Goal: Information Seeking & Learning: Learn about a topic

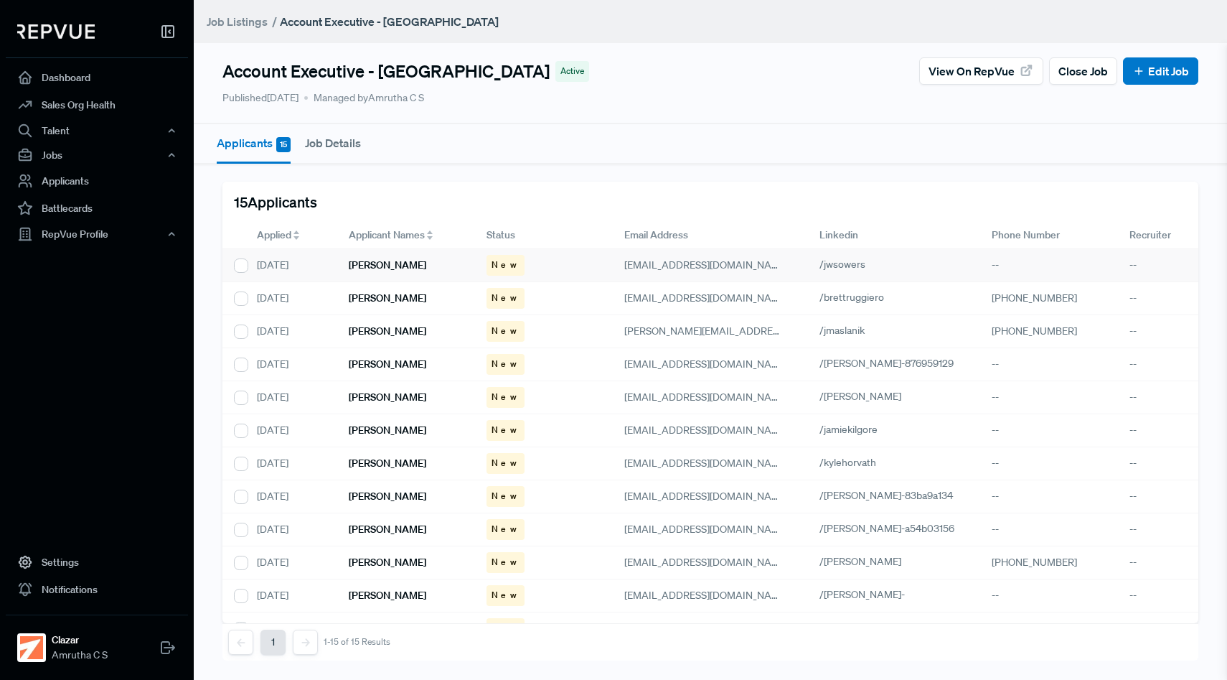
click at [401, 270] on h6 "[PERSON_NAME]" at bounding box center [388, 265] width 78 height 12
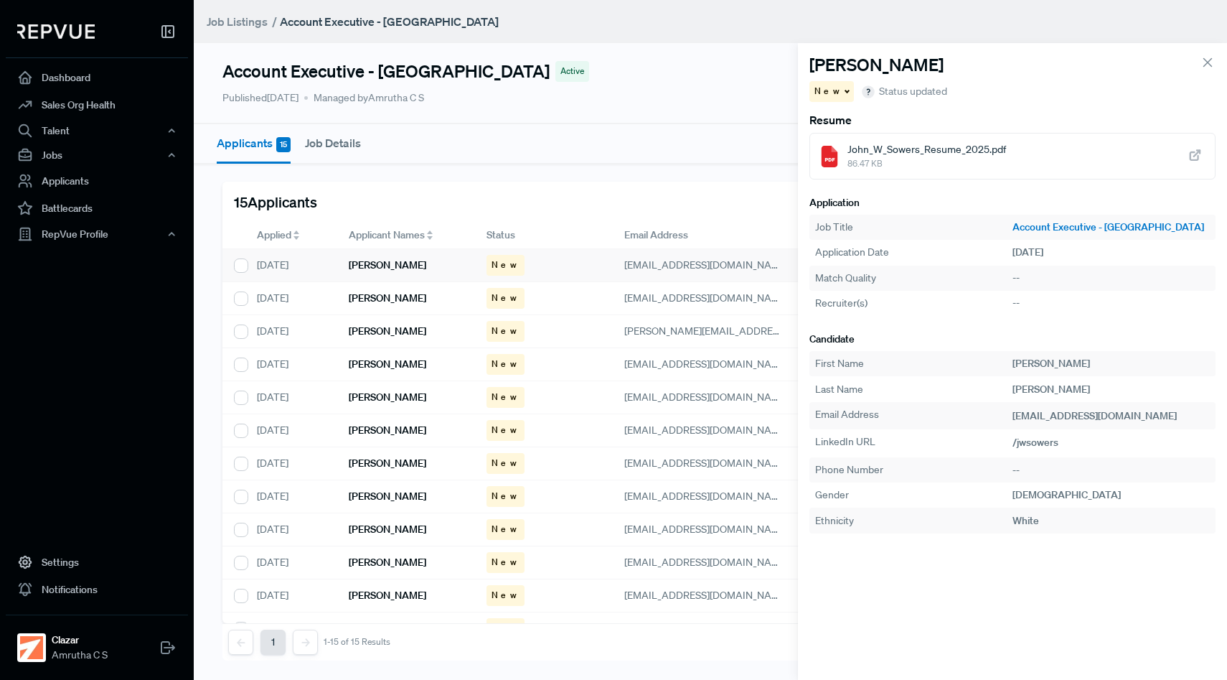
click at [1196, 149] on icon at bounding box center [1195, 156] width 16 height 16
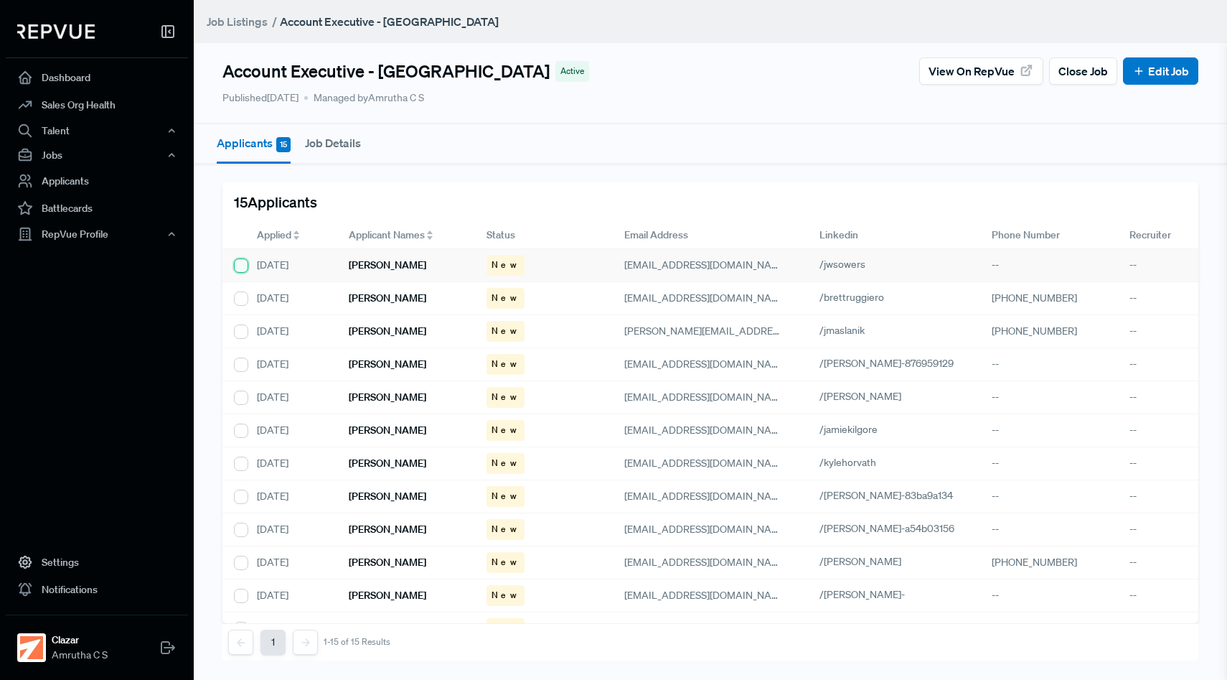
click at [243, 263] on input "checkbox" at bounding box center [241, 265] width 14 height 14
checkbox input "false"
click at [426, 270] on div "[PERSON_NAME]" at bounding box center [406, 265] width 138 height 33
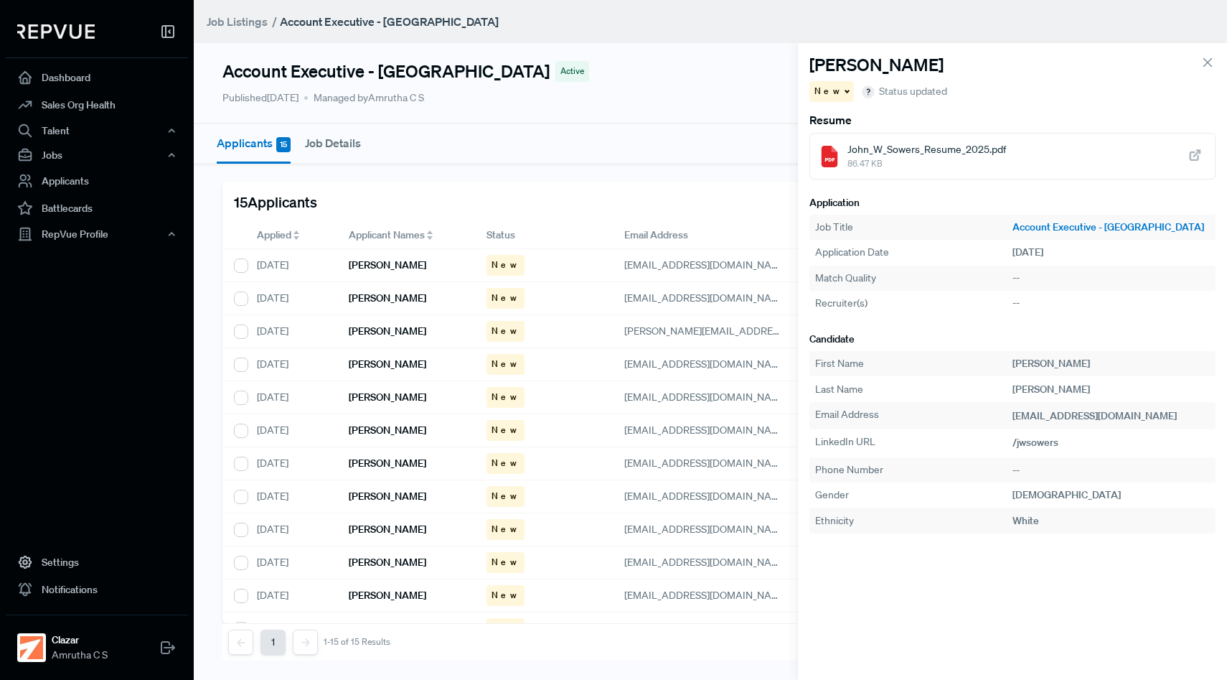
click at [690, 212] on div "15 Applicants" at bounding box center [710, 202] width 976 height 40
click at [243, 263] on input "checkbox" at bounding box center [241, 265] width 14 height 14
checkbox input "true"
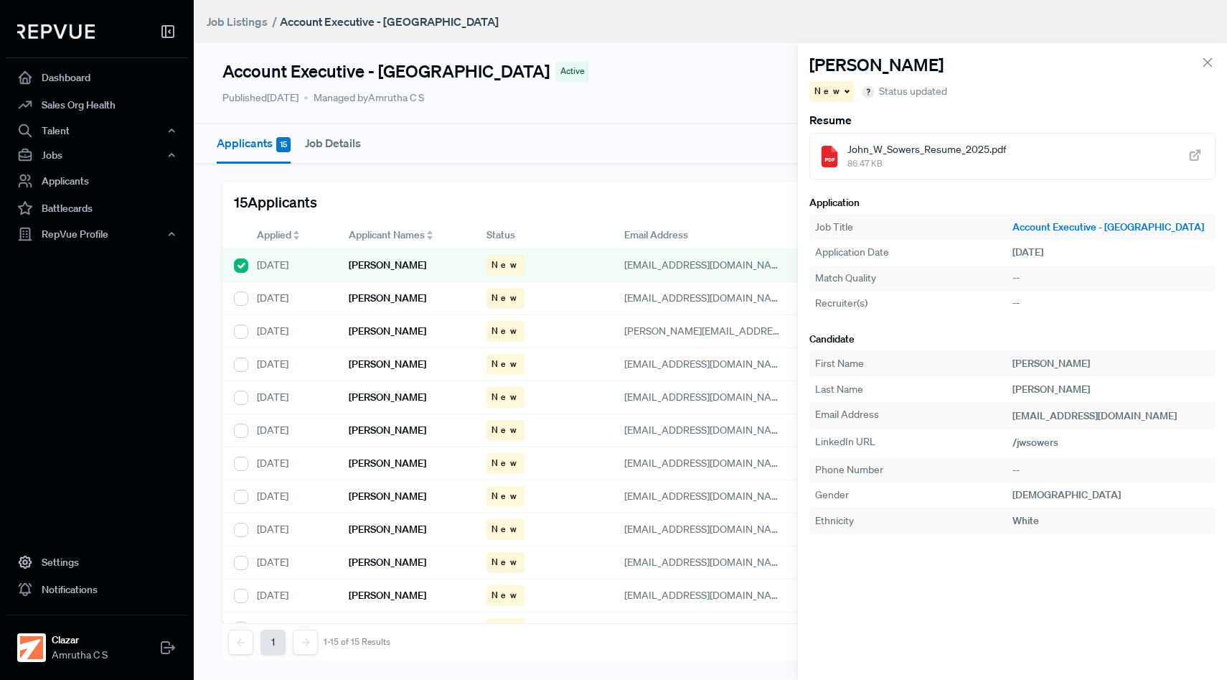
click at [1204, 62] on icon at bounding box center [1208, 63] width 16 height 16
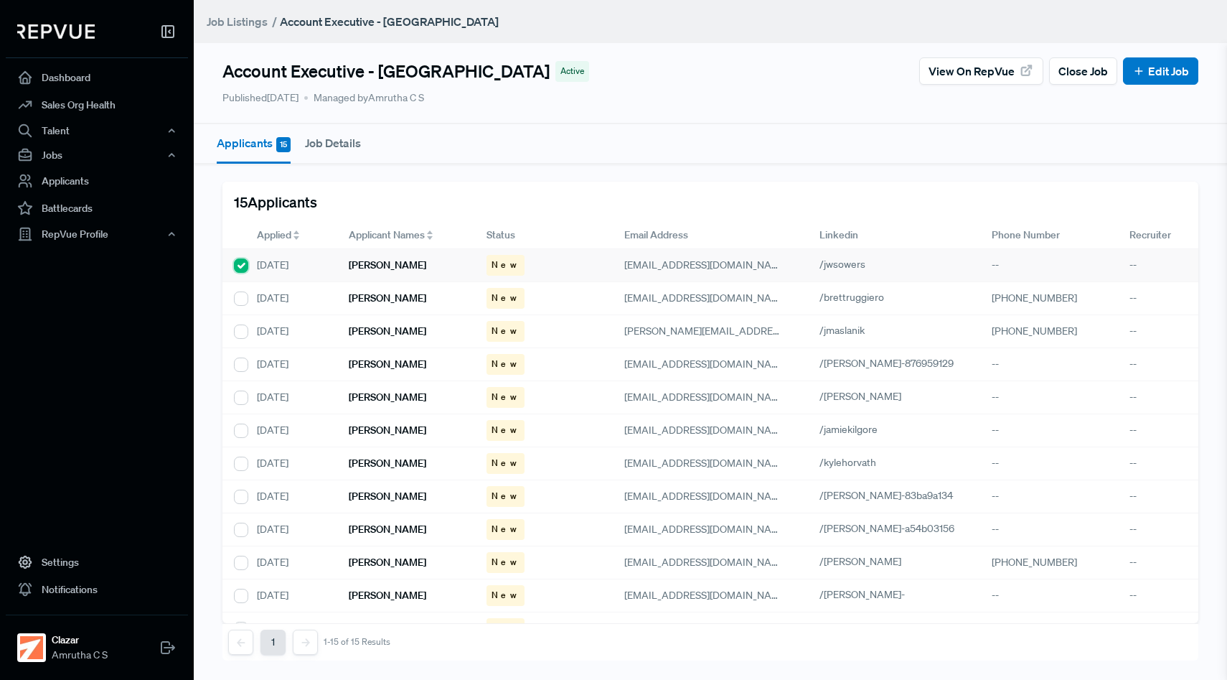
click at [239, 262] on input "checkbox" at bounding box center [241, 265] width 14 height 14
checkbox input "false"
click at [385, 299] on h6 "[PERSON_NAME]" at bounding box center [388, 298] width 78 height 12
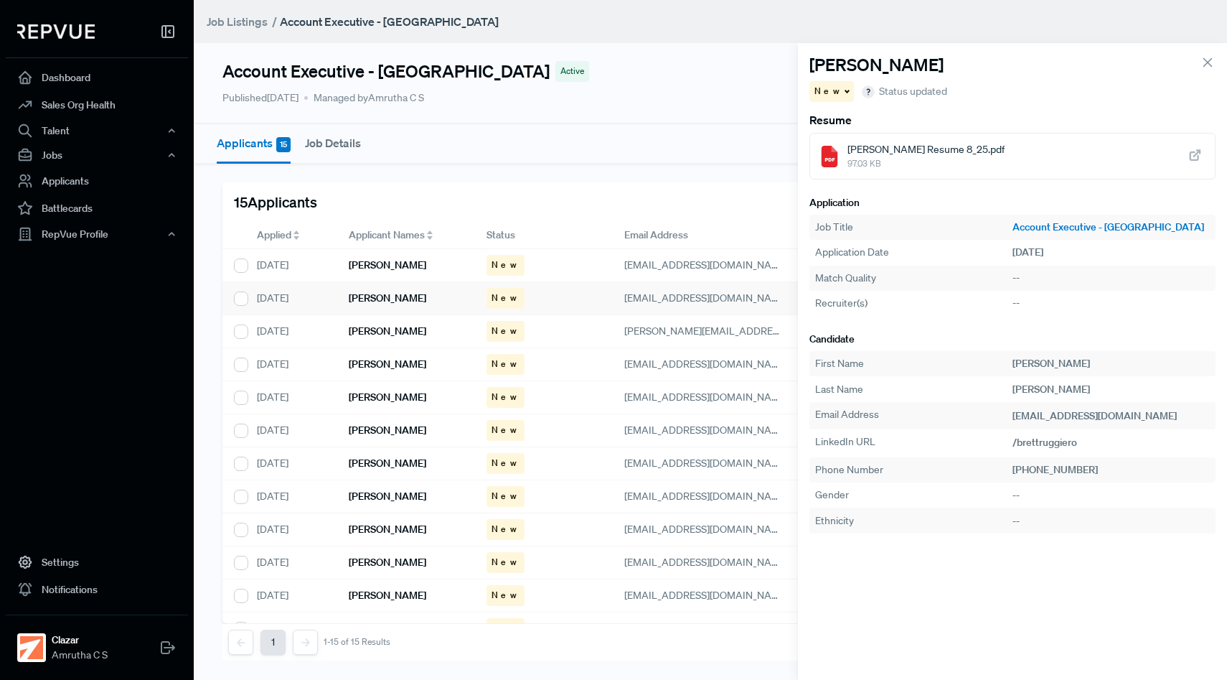
click at [1192, 151] on icon at bounding box center [1195, 156] width 16 height 16
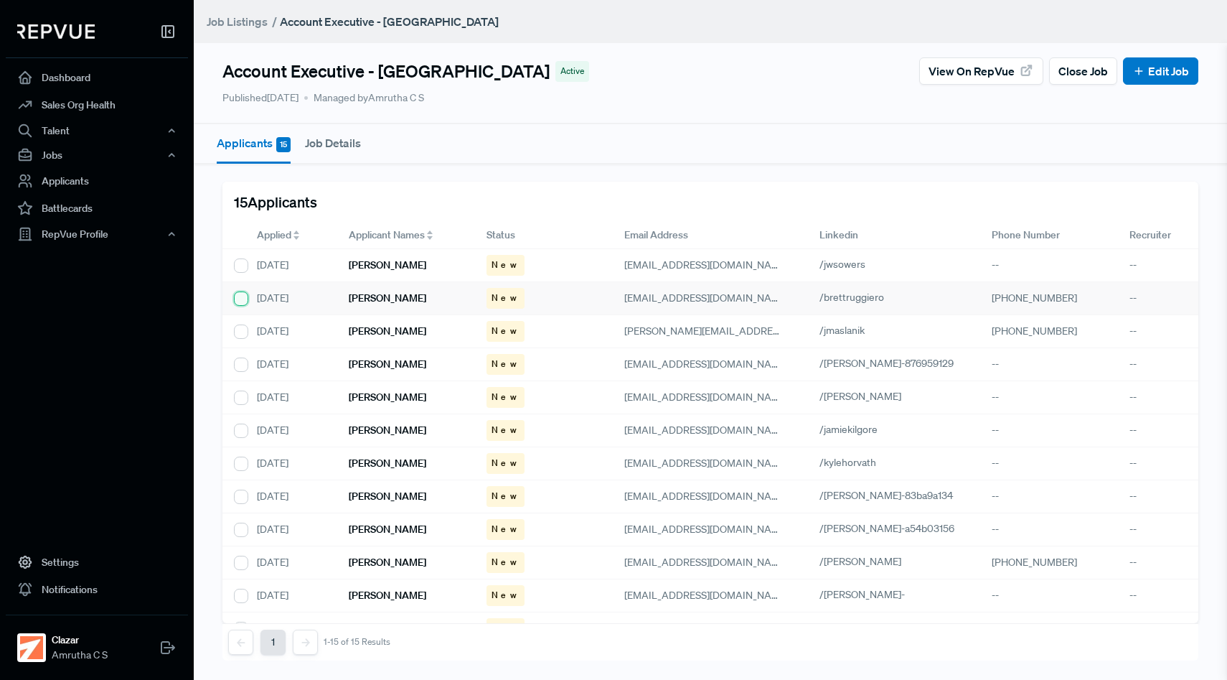
click at [245, 304] on input "checkbox" at bounding box center [241, 298] width 14 height 14
checkbox input "true"
click at [273, 329] on div "[DATE]" at bounding box center [291, 331] width 92 height 33
click at [400, 339] on div "[PERSON_NAME]" at bounding box center [406, 331] width 138 height 33
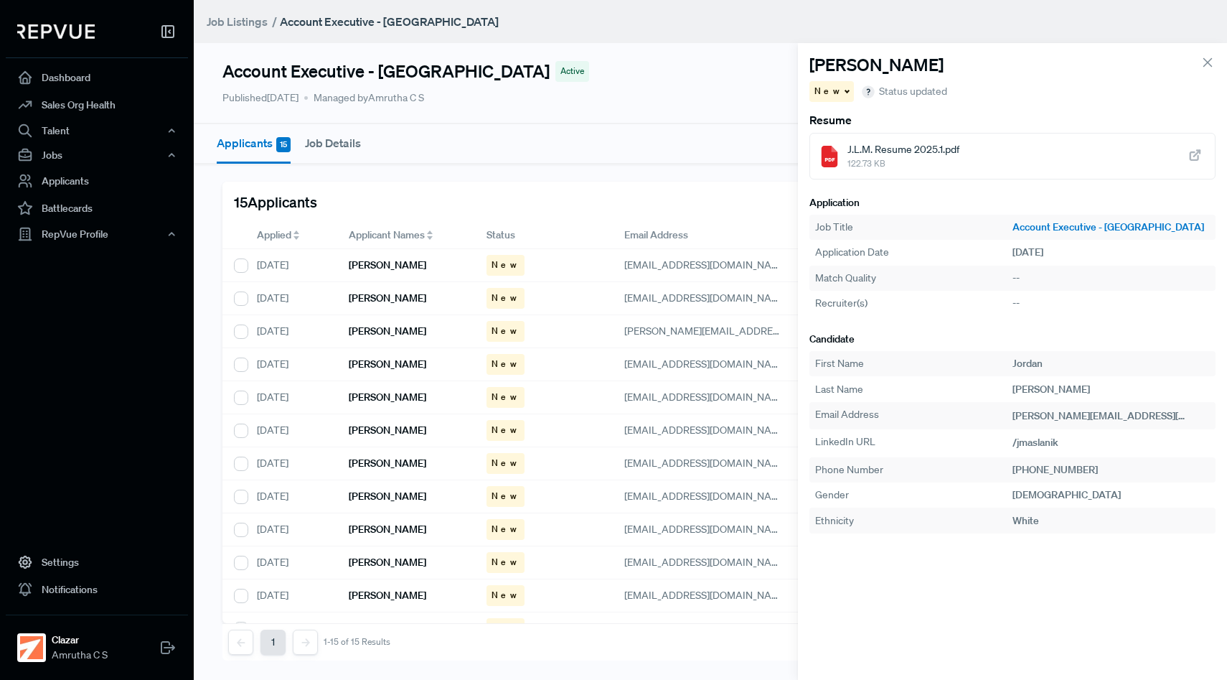
click at [1193, 154] on icon at bounding box center [1195, 156] width 16 height 16
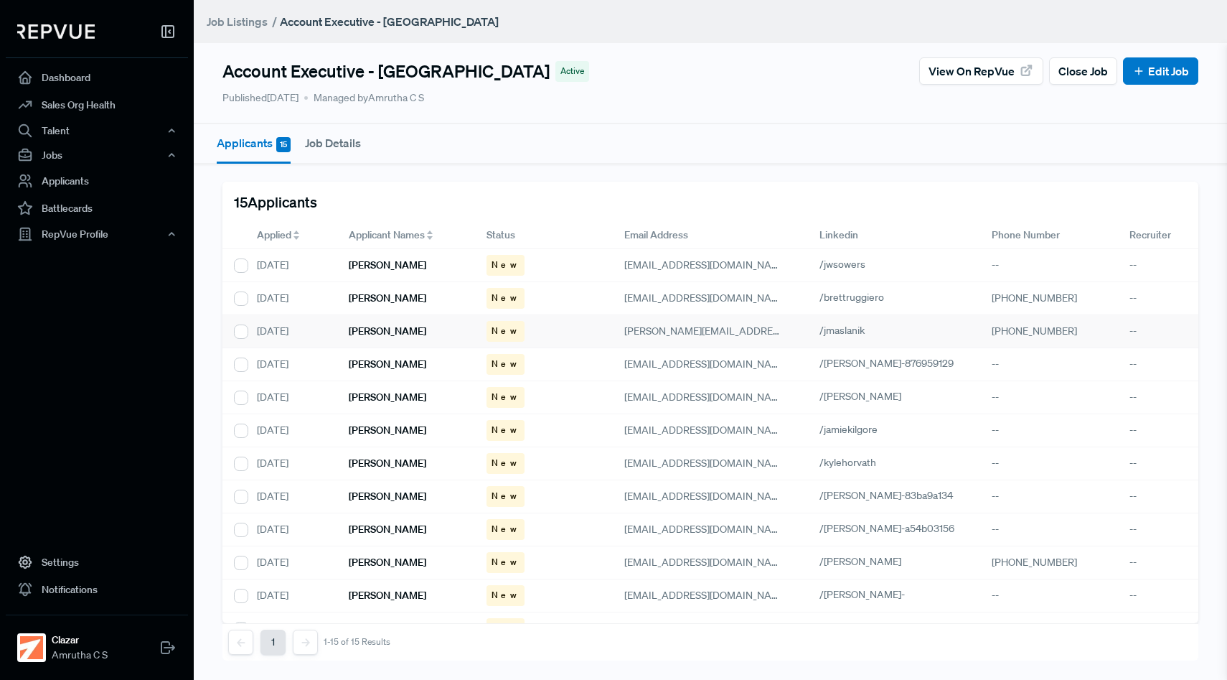
click at [400, 332] on h6 "[PERSON_NAME]" at bounding box center [388, 331] width 78 height 12
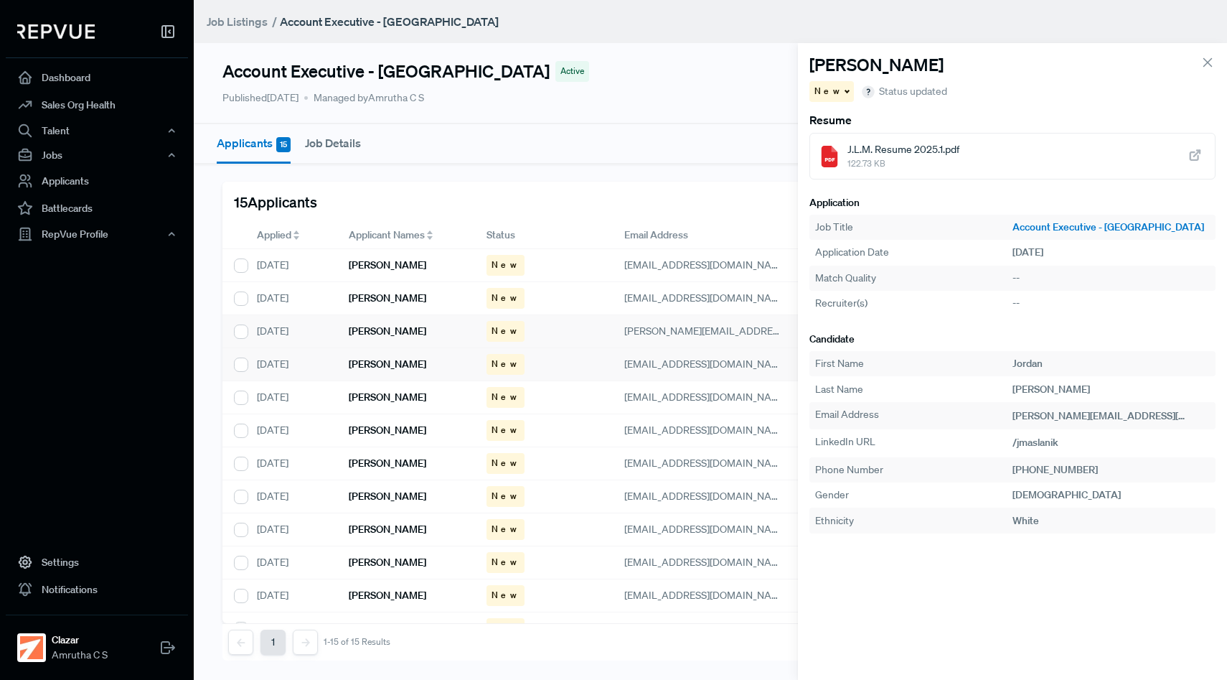
click at [431, 362] on div "[PERSON_NAME]" at bounding box center [406, 364] width 138 height 33
click at [1198, 153] on icon at bounding box center [1195, 156] width 16 height 16
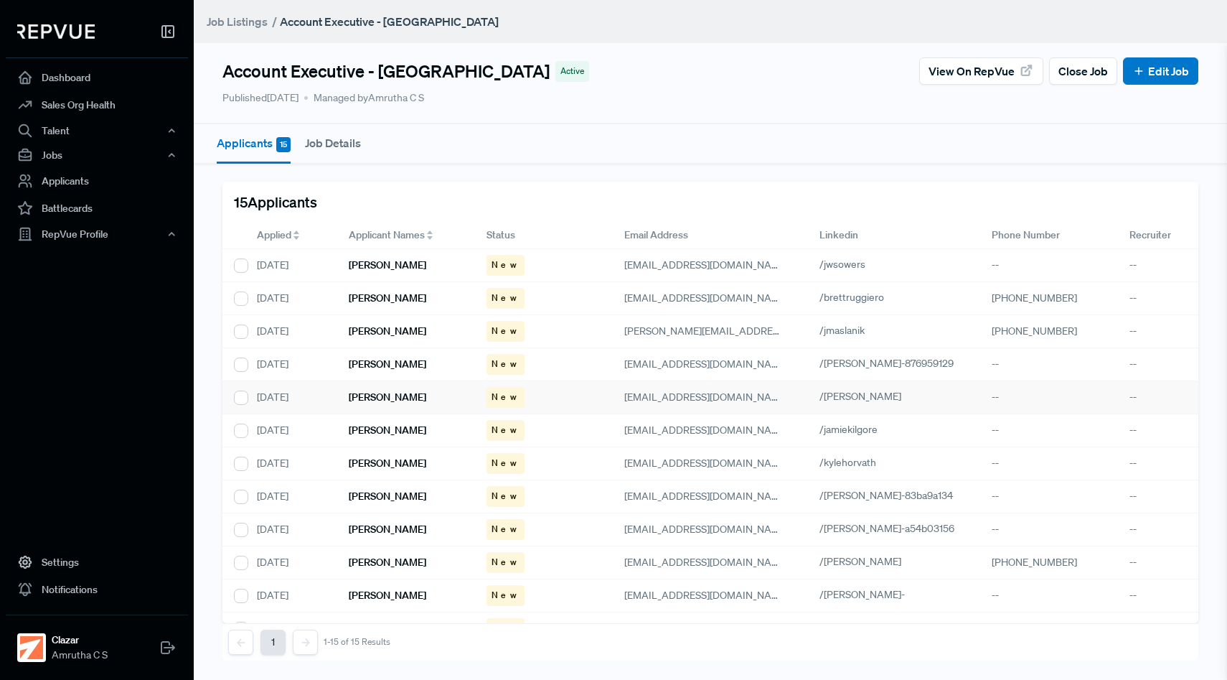
click at [372, 394] on h6 "[PERSON_NAME]" at bounding box center [388, 397] width 78 height 12
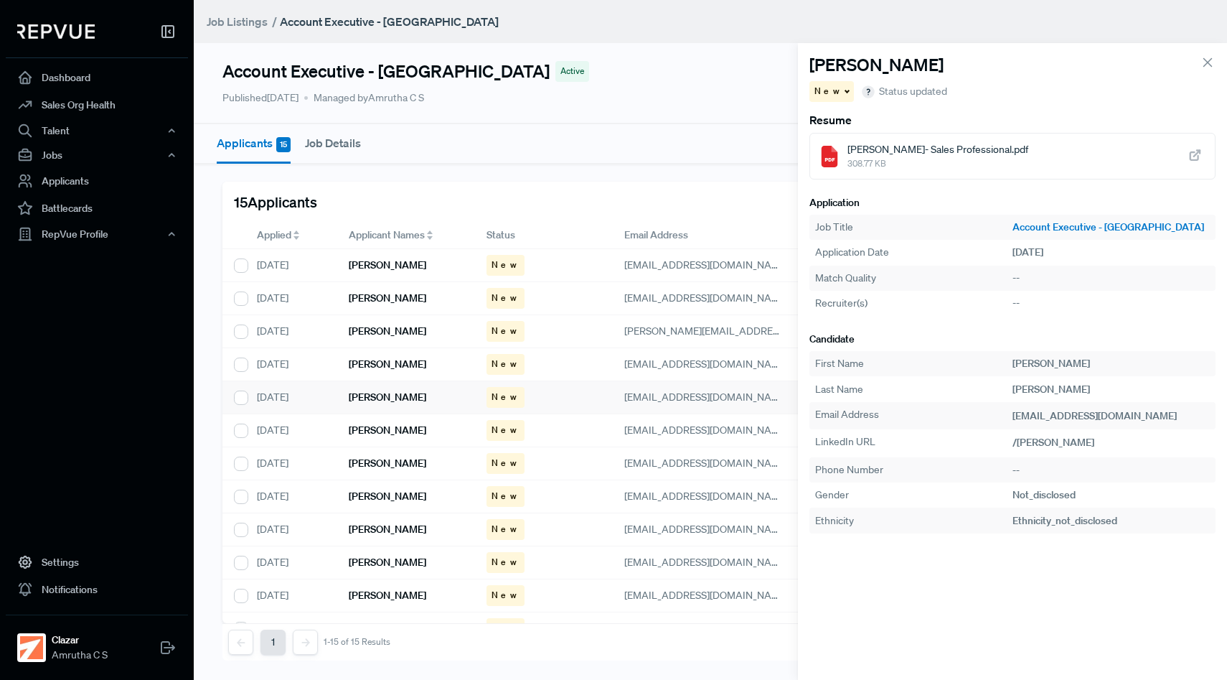
click at [1193, 163] on icon at bounding box center [1195, 156] width 16 height 16
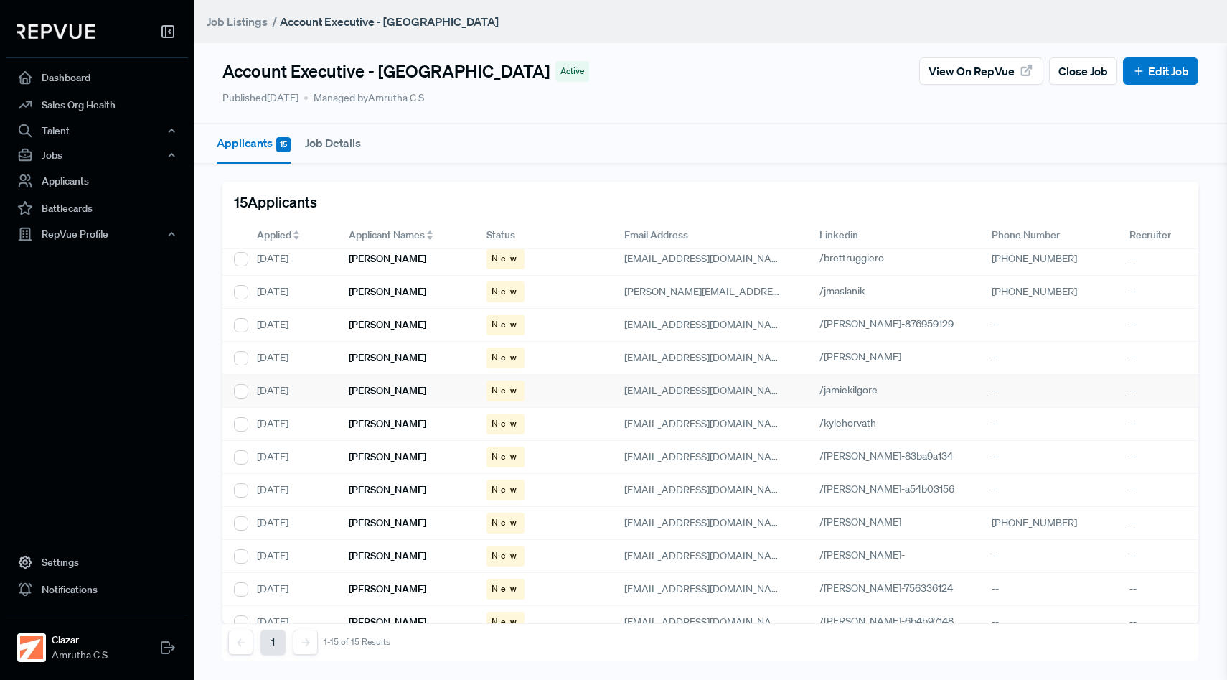
scroll to position [28, 0]
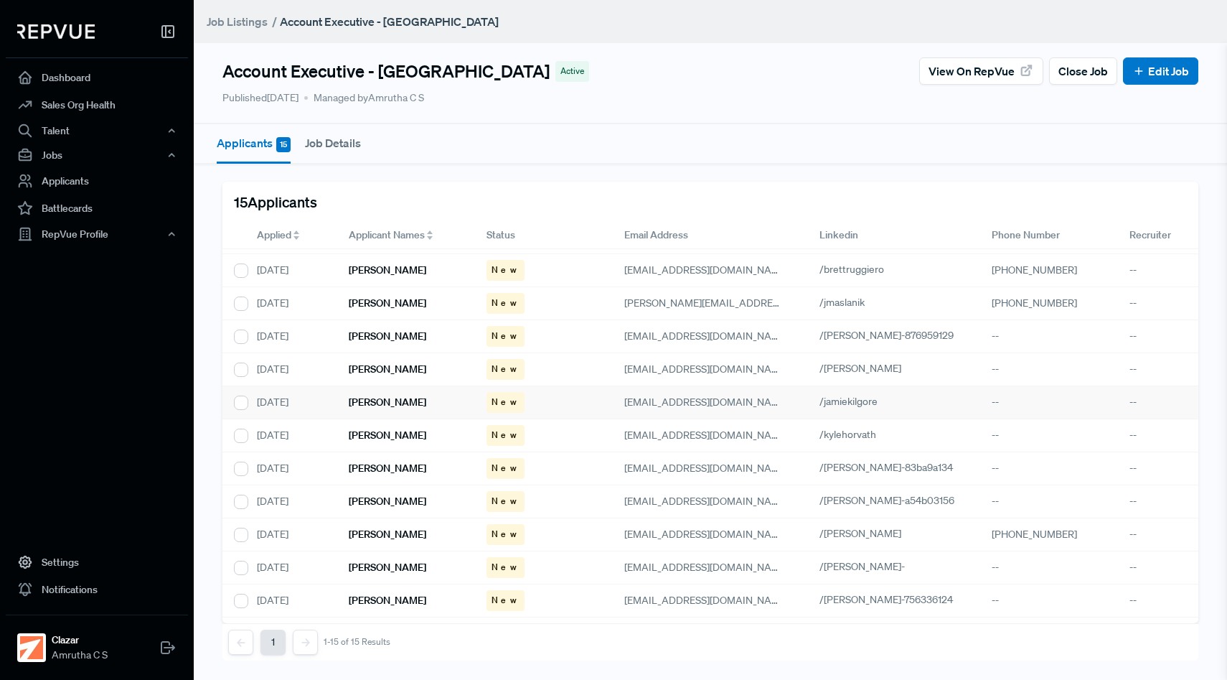
click at [421, 393] on div "[PERSON_NAME]" at bounding box center [406, 402] width 138 height 33
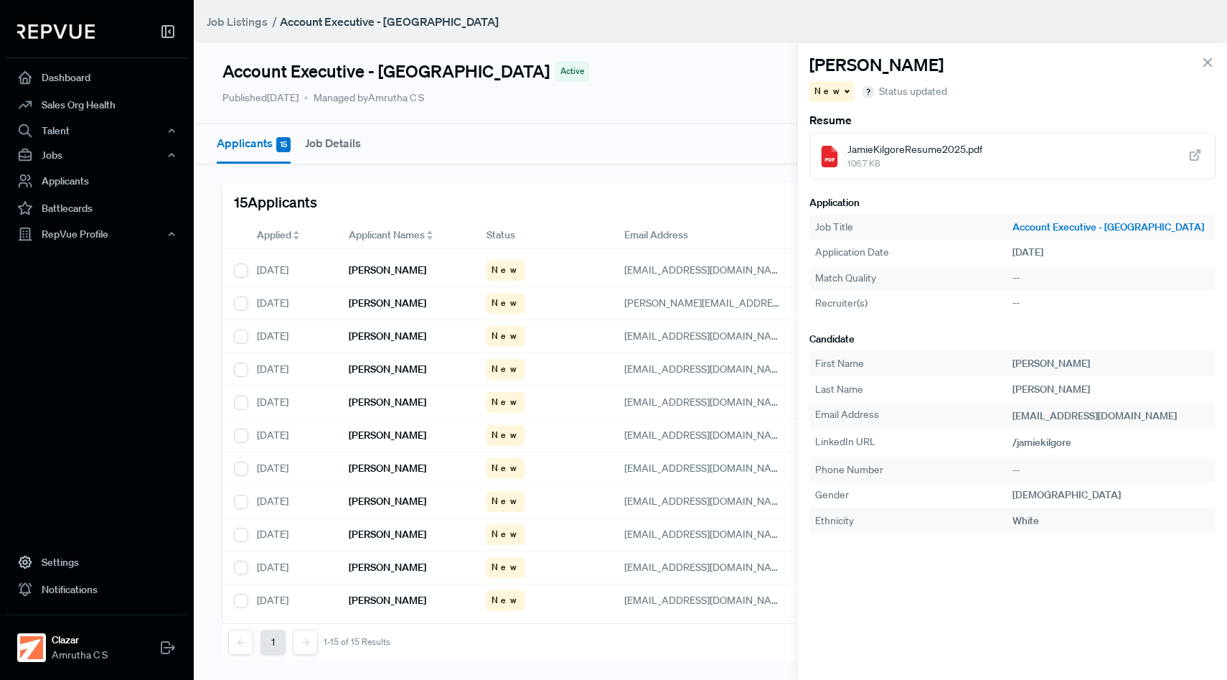
click at [1189, 157] on icon at bounding box center [1195, 156] width 16 height 16
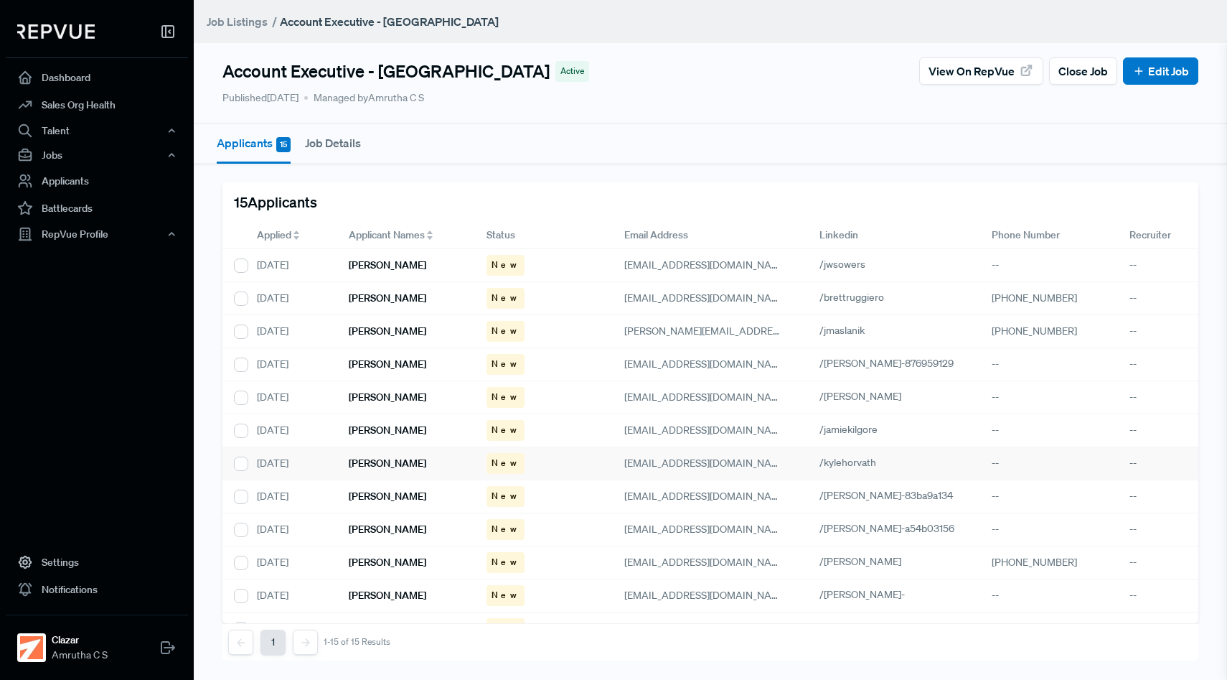
click at [376, 468] on h6 "[PERSON_NAME]" at bounding box center [388, 463] width 78 height 12
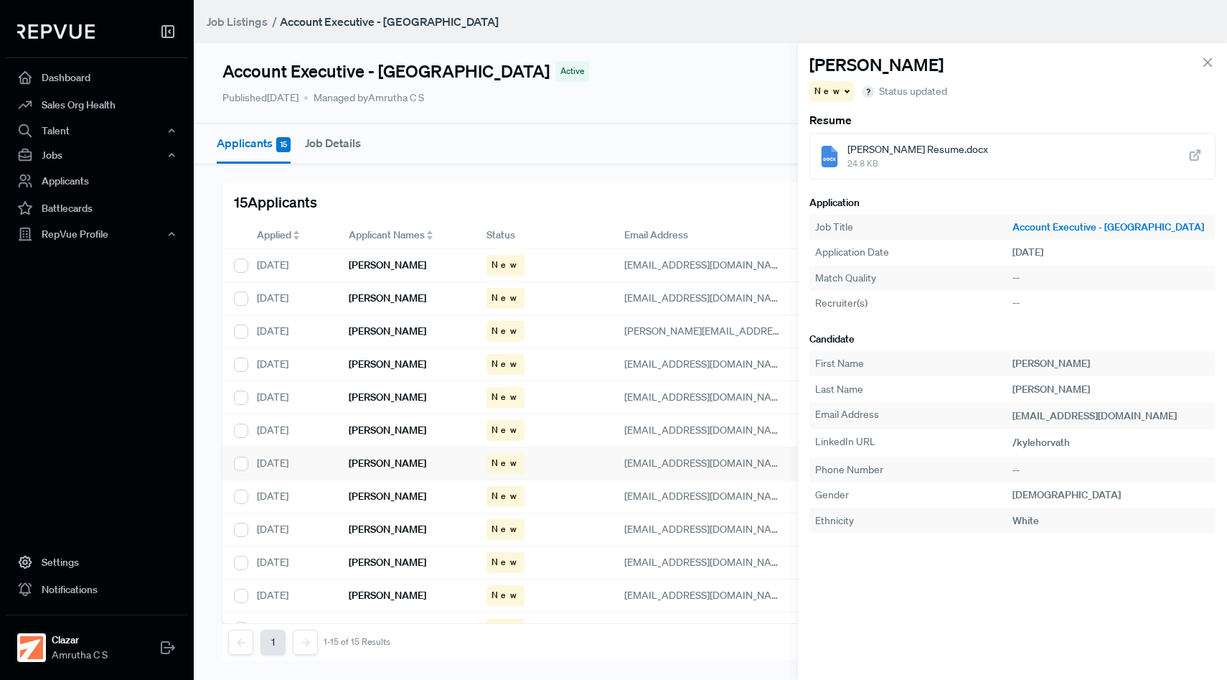
click at [1195, 159] on icon at bounding box center [1195, 156] width 16 height 16
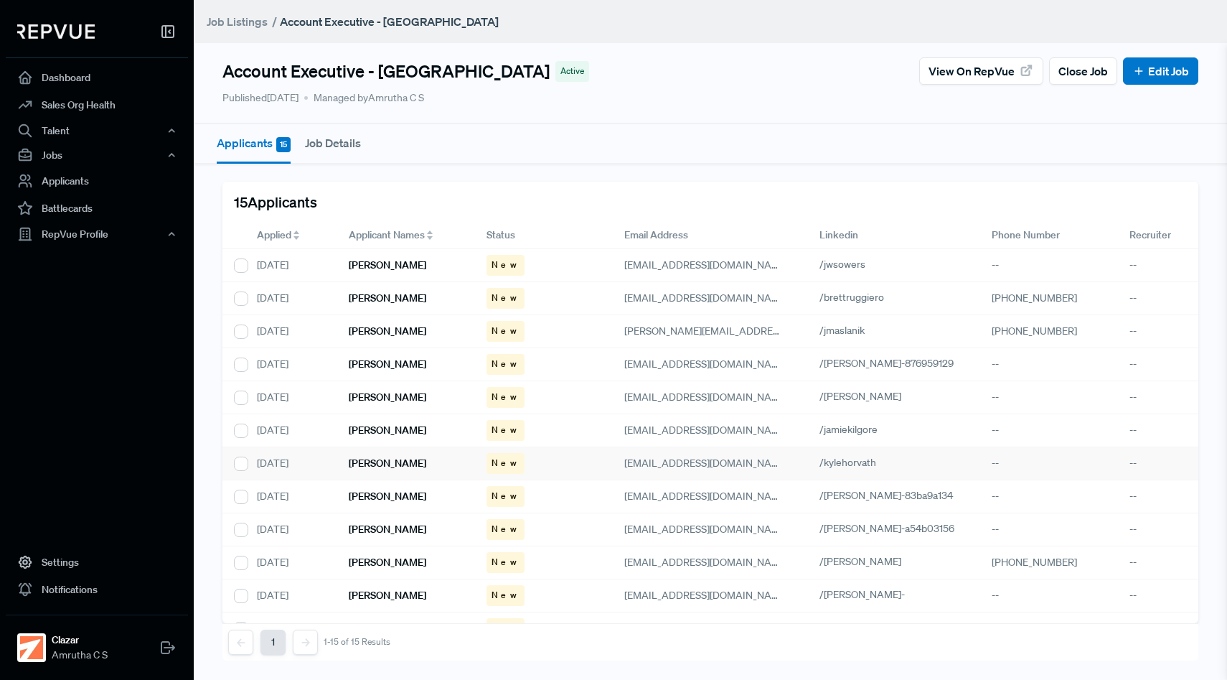
click at [399, 465] on h6 "[PERSON_NAME]" at bounding box center [388, 463] width 78 height 12
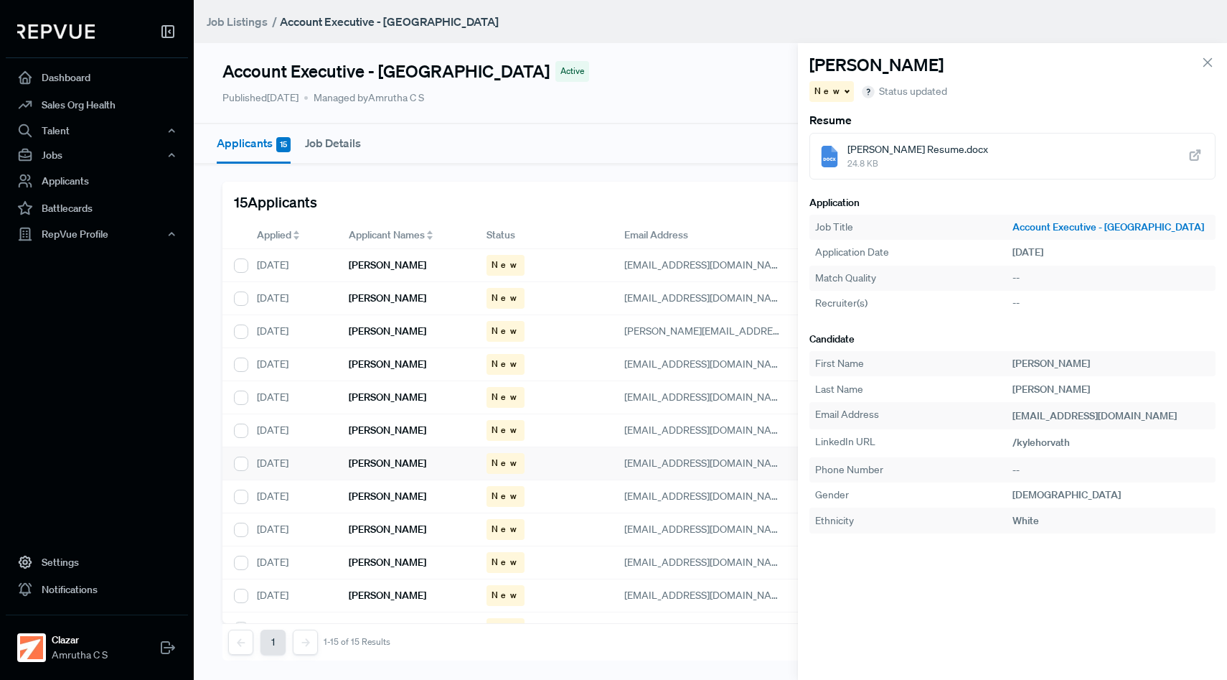
click at [1198, 154] on icon at bounding box center [1195, 156] width 16 height 16
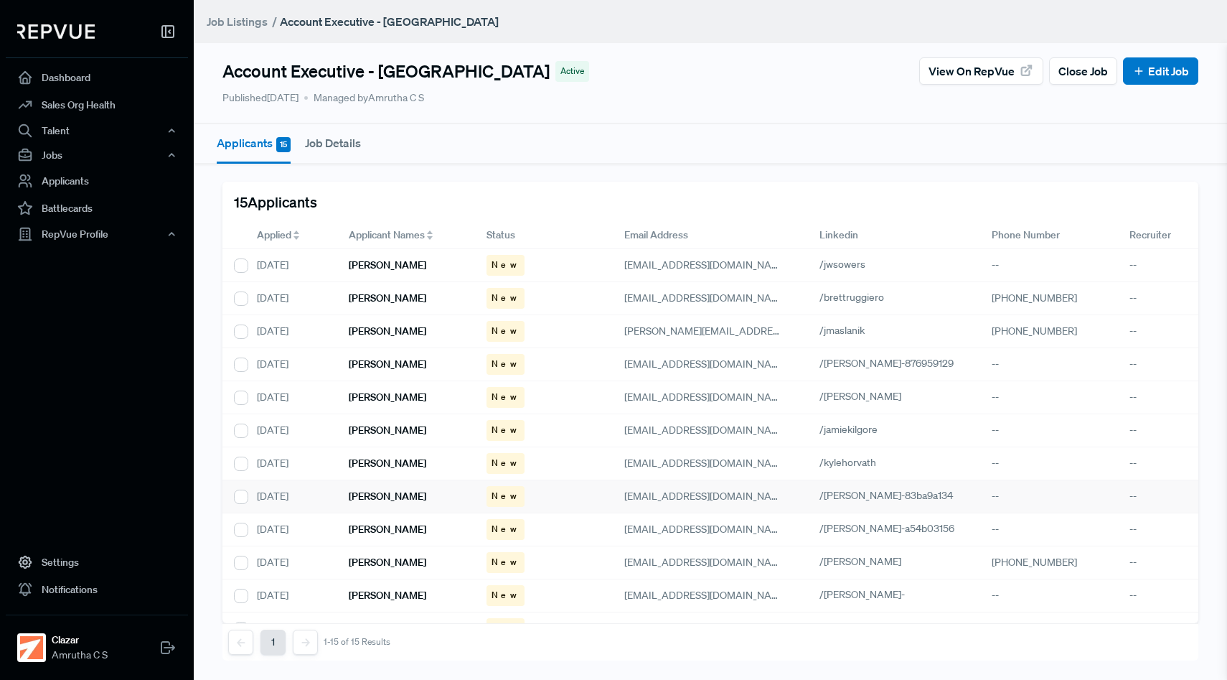
click at [365, 493] on h6 "[PERSON_NAME]" at bounding box center [388, 496] width 78 height 12
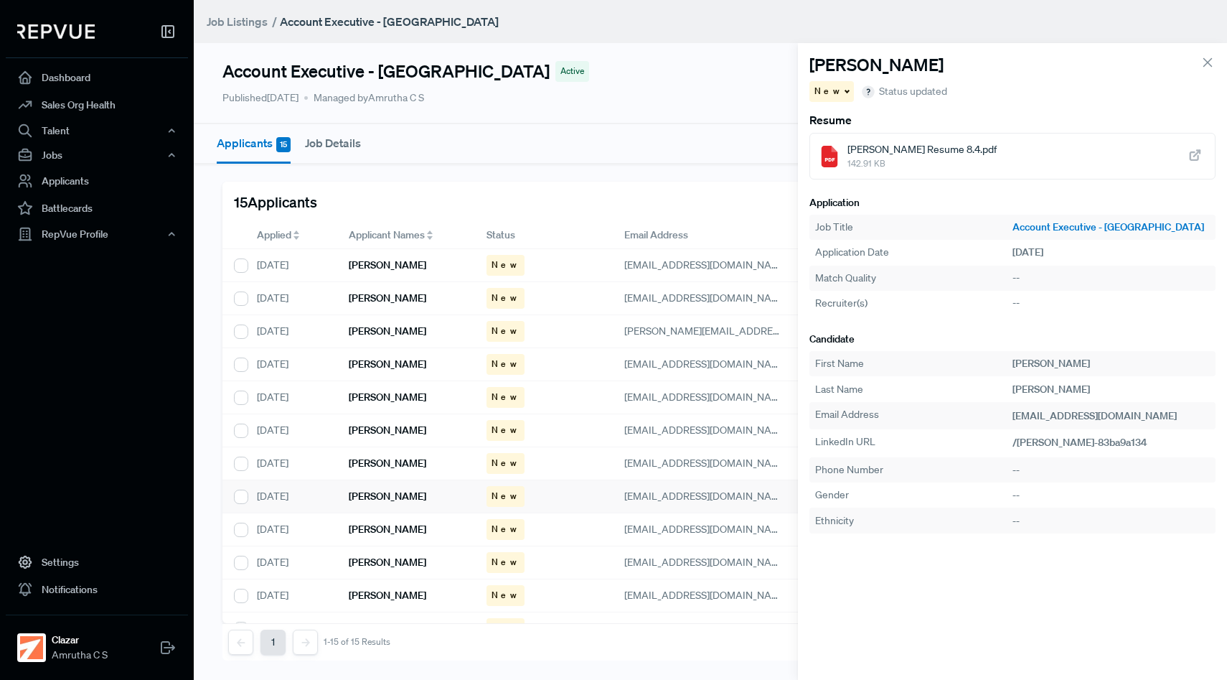
click at [1201, 156] on icon at bounding box center [1195, 156] width 16 height 16
